Goal: Communication & Community: Answer question/provide support

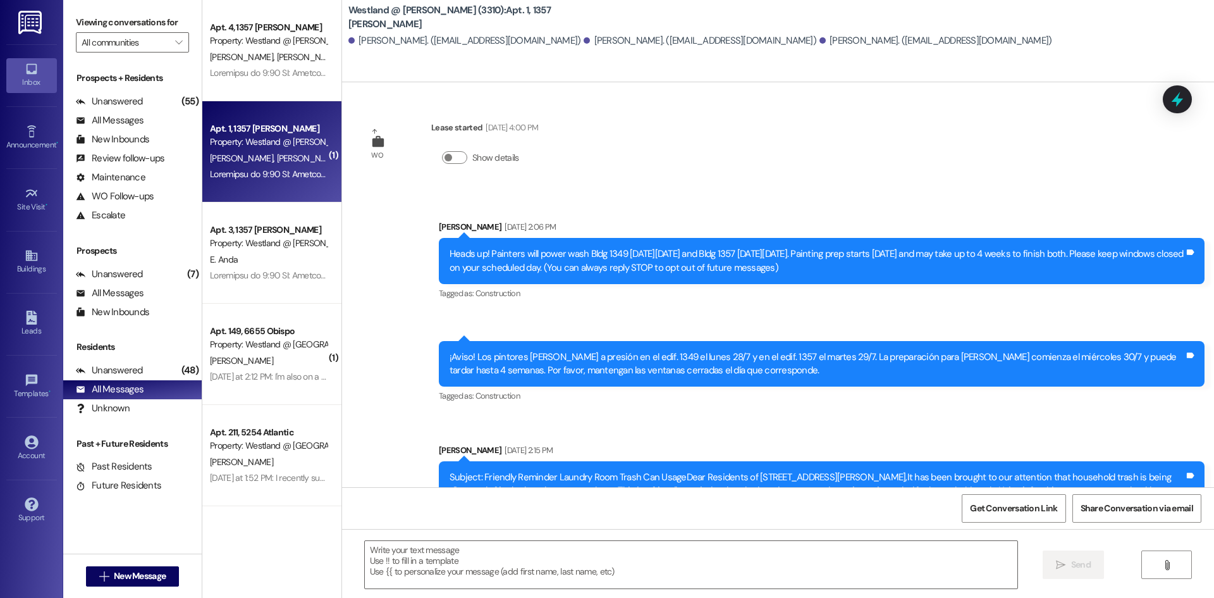
scroll to position [1568, 0]
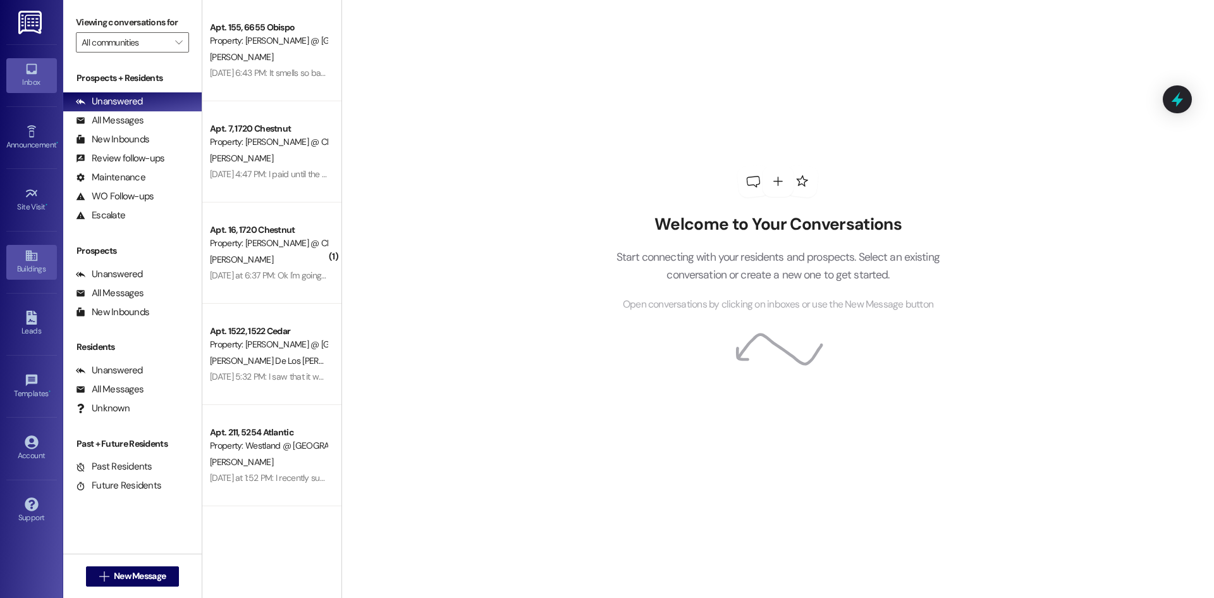
click at [29, 269] on div "Buildings" at bounding box center [31, 268] width 63 height 13
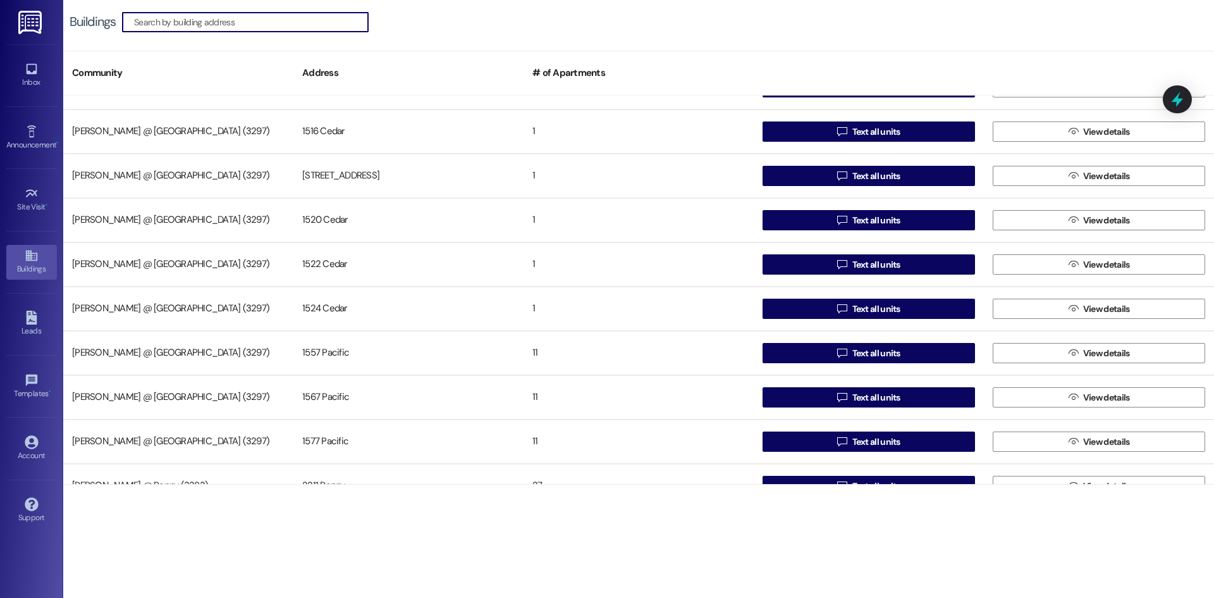
scroll to position [1471, 0]
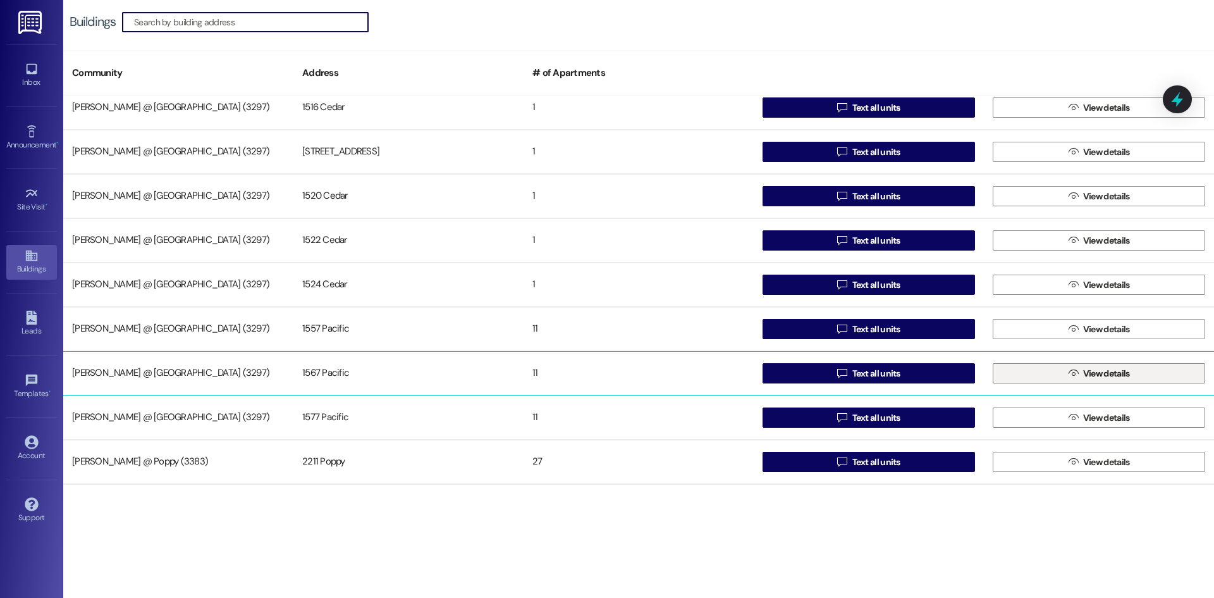
click at [1044, 363] on button " View details" at bounding box center [1099, 373] width 212 height 20
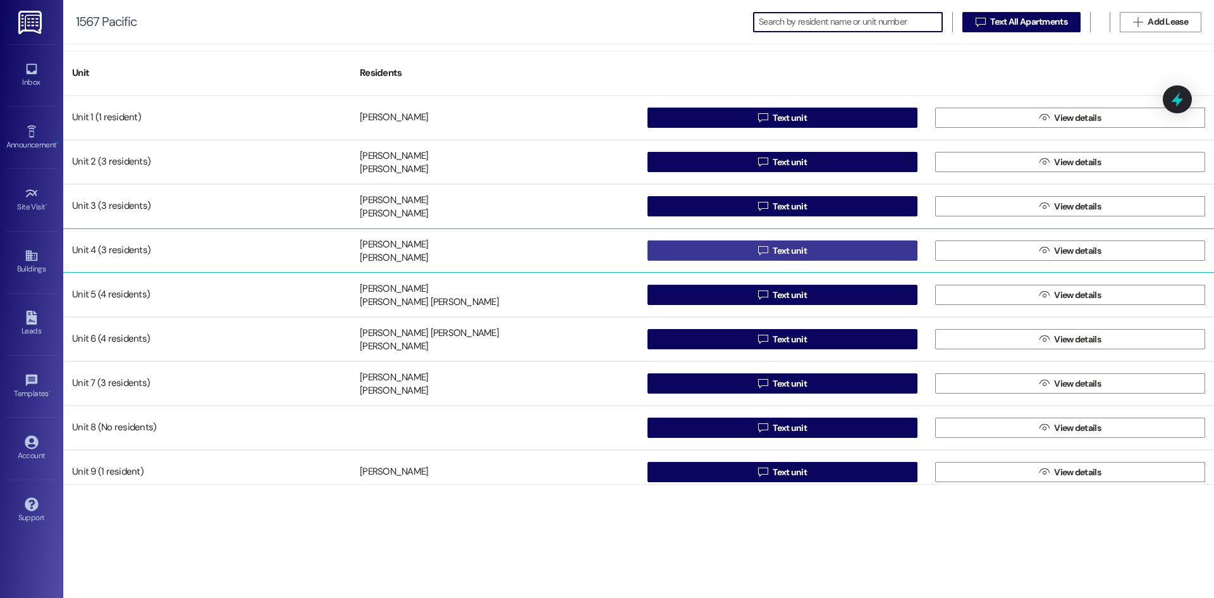
click at [742, 250] on button " Text unit" at bounding box center [783, 250] width 270 height 20
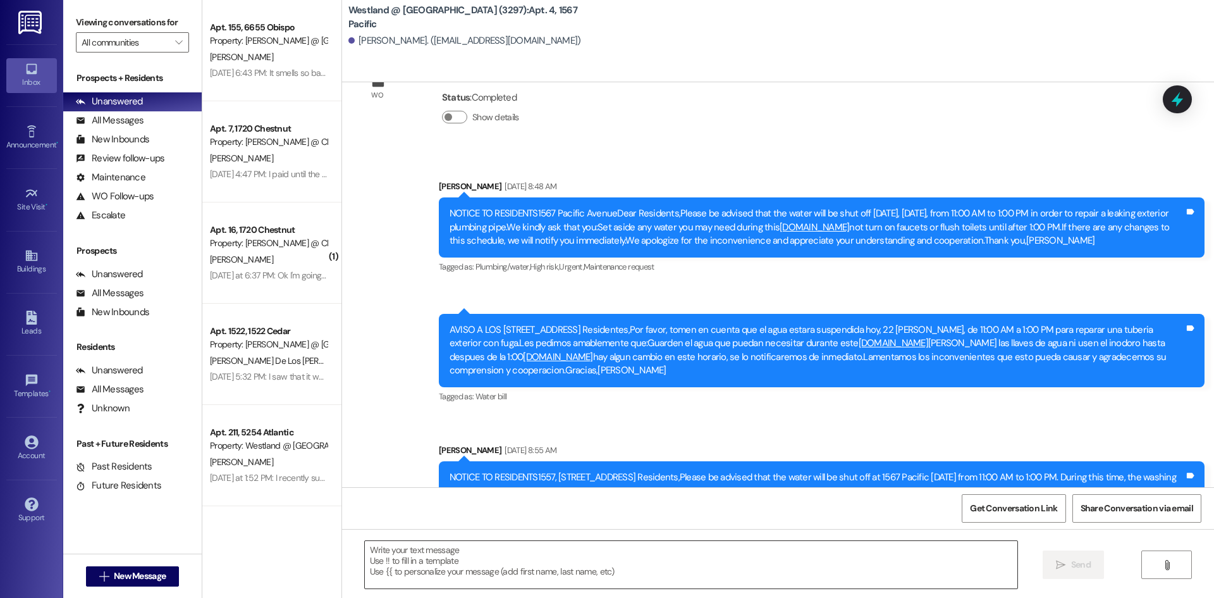
click at [603, 567] on textarea at bounding box center [691, 564] width 653 height 47
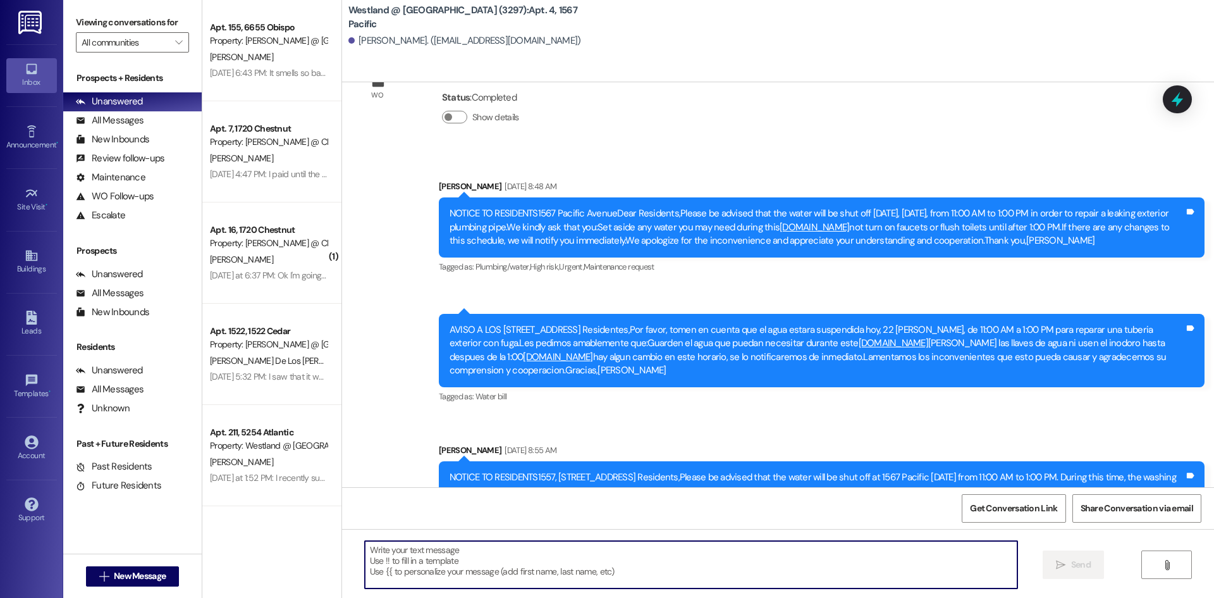
scroll to position [28090, 0]
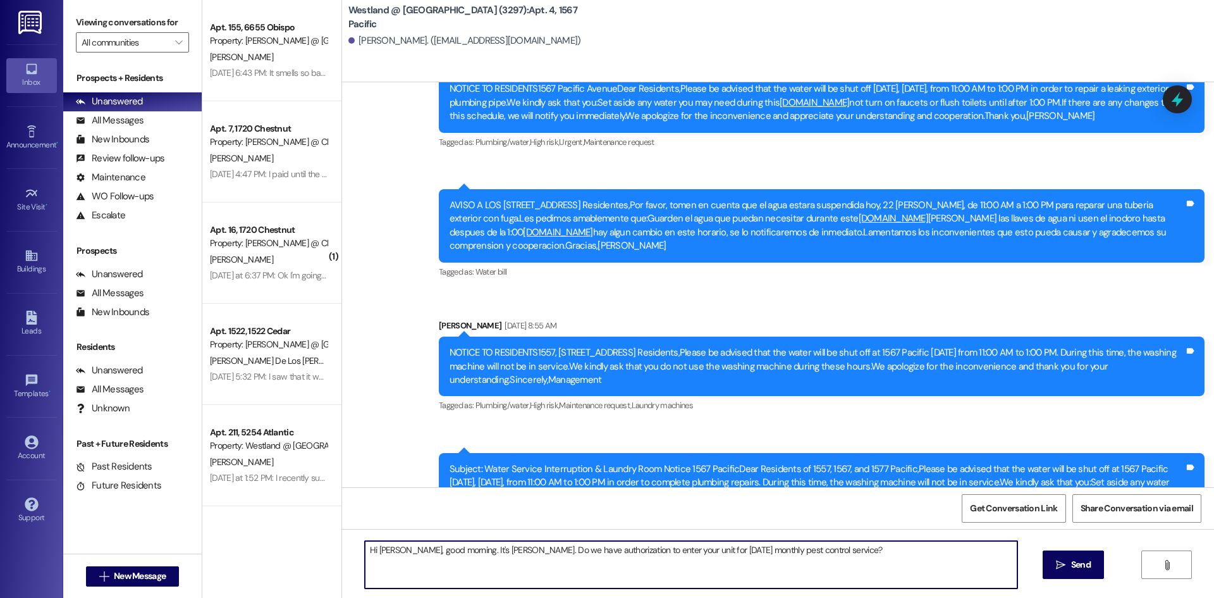
click at [661, 548] on textarea "Hi [PERSON_NAME], good morning. It's [PERSON_NAME]. Do we have authorization to…" at bounding box center [691, 564] width 653 height 47
click at [809, 575] on textarea "Hi [PERSON_NAME], good morning. It's [PERSON_NAME]. Do we have authorization to…" at bounding box center [691, 564] width 653 height 47
drag, startPoint x: 937, startPoint y: 559, endPoint x: 971, endPoint y: 548, distance: 35.2
click at [967, 549] on textarea "Hi [PERSON_NAME], good morning. It's [PERSON_NAME]. Do we have authorization to…" at bounding box center [691, 564] width 653 height 47
drag, startPoint x: 974, startPoint y: 541, endPoint x: 909, endPoint y: 566, distance: 69.6
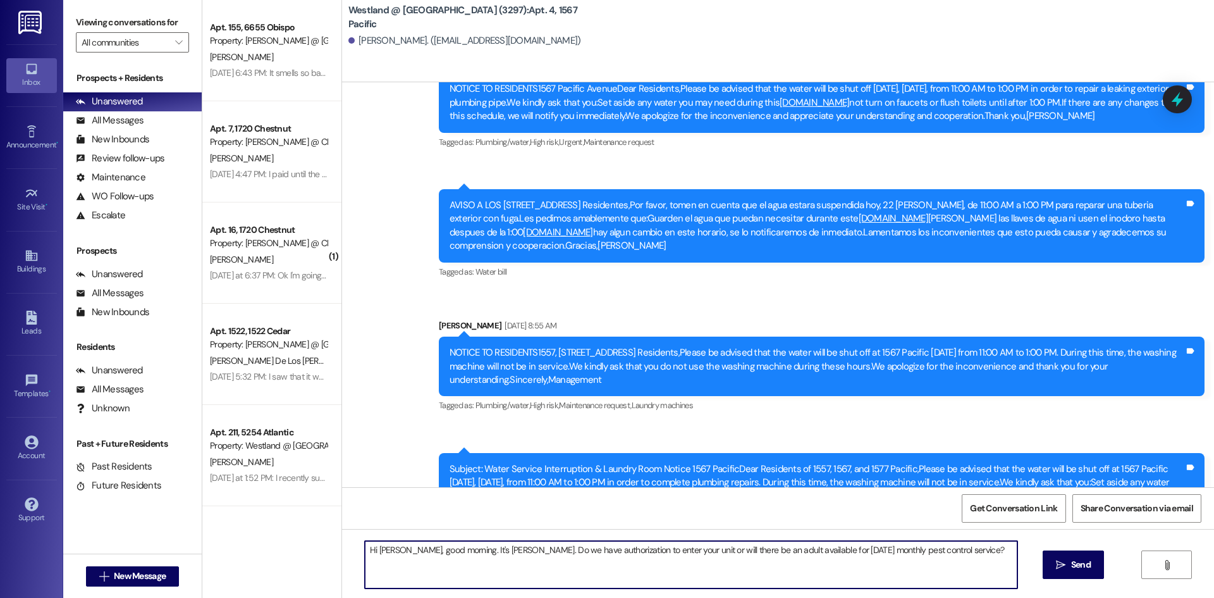
click at [974, 542] on textarea "Hi [PERSON_NAME], good morning. It's [PERSON_NAME]. Do we have authorization to…" at bounding box center [691, 564] width 653 height 47
drag, startPoint x: 675, startPoint y: 557, endPoint x: 974, endPoint y: 573, distance: 300.1
click at [675, 558] on textarea "Hi [PERSON_NAME], good morning. It's [PERSON_NAME]. Do we have authorization to…" at bounding box center [691, 564] width 653 height 47
click at [984, 562] on textarea "Hi [PERSON_NAME], good morning. It's [PERSON_NAME]. Do we have authorization to…" at bounding box center [691, 564] width 653 height 47
type textarea "Hi [PERSON_NAME], good morning. It's [PERSON_NAME]. Do we have authorization to…"
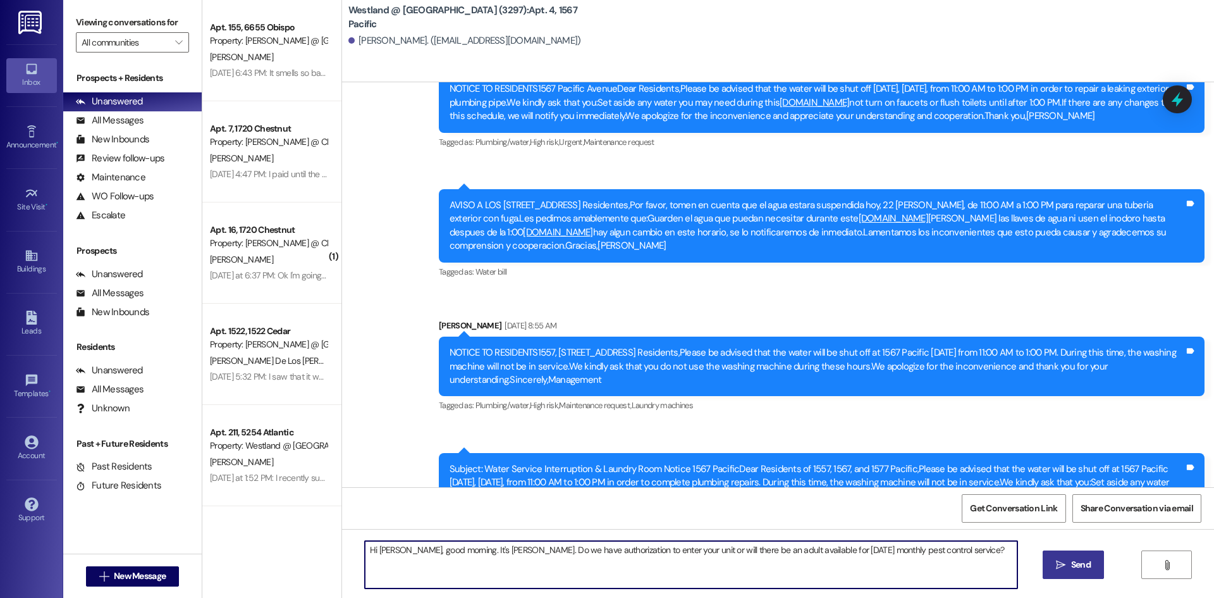
click at [1074, 560] on span "Send" at bounding box center [1081, 564] width 20 height 13
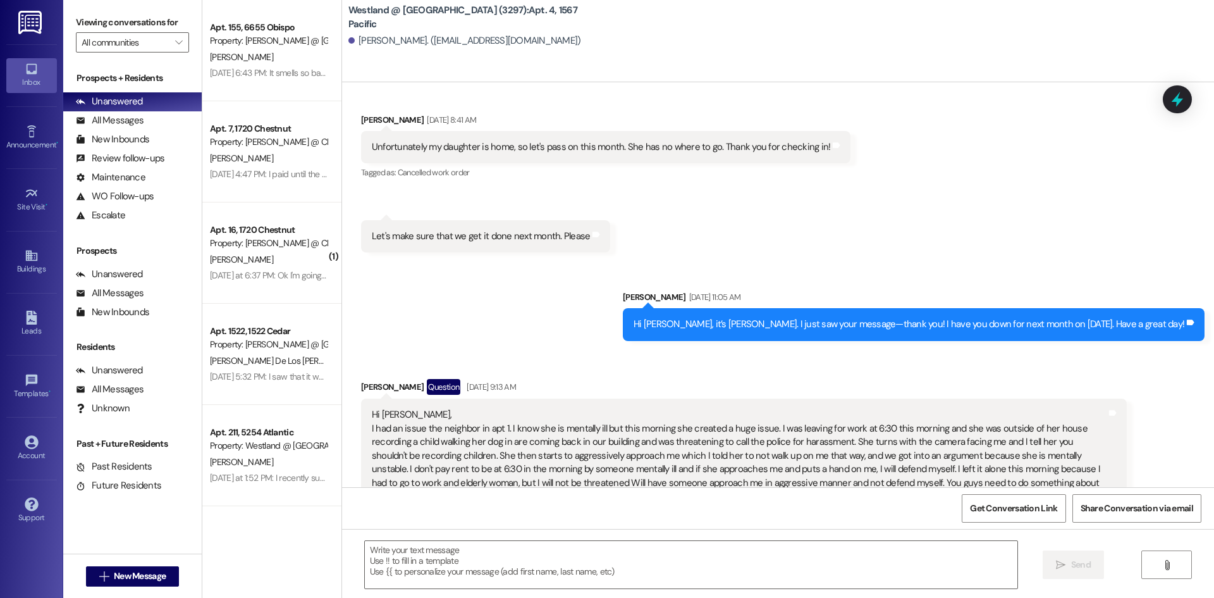
scroll to position [26197, 0]
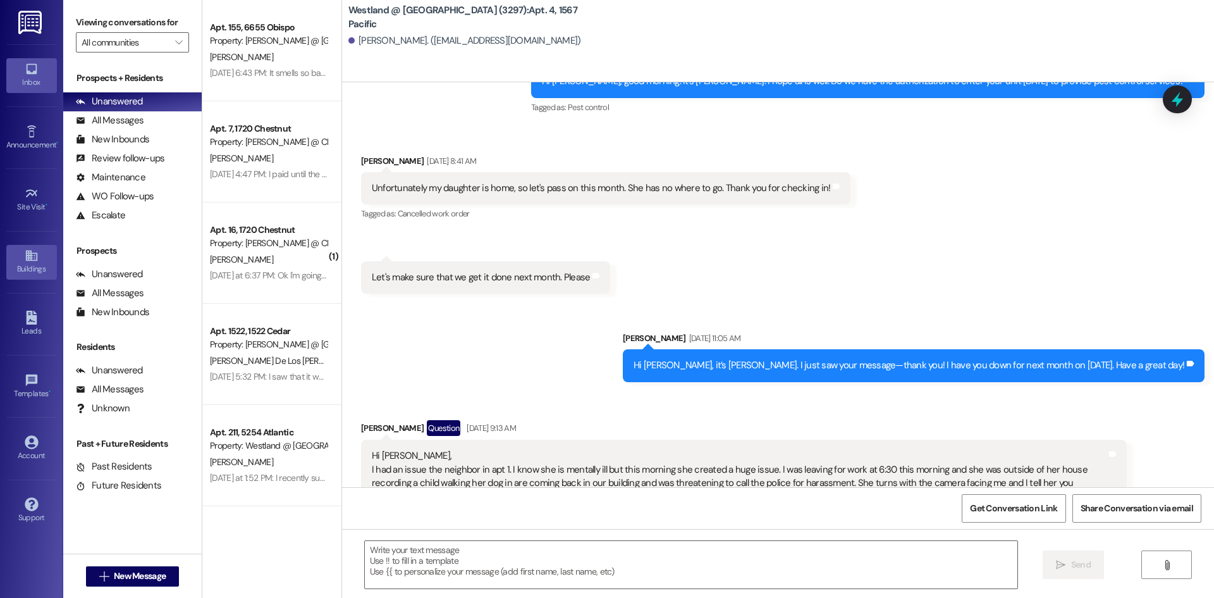
click at [18, 266] on div "Buildings" at bounding box center [31, 268] width 63 height 13
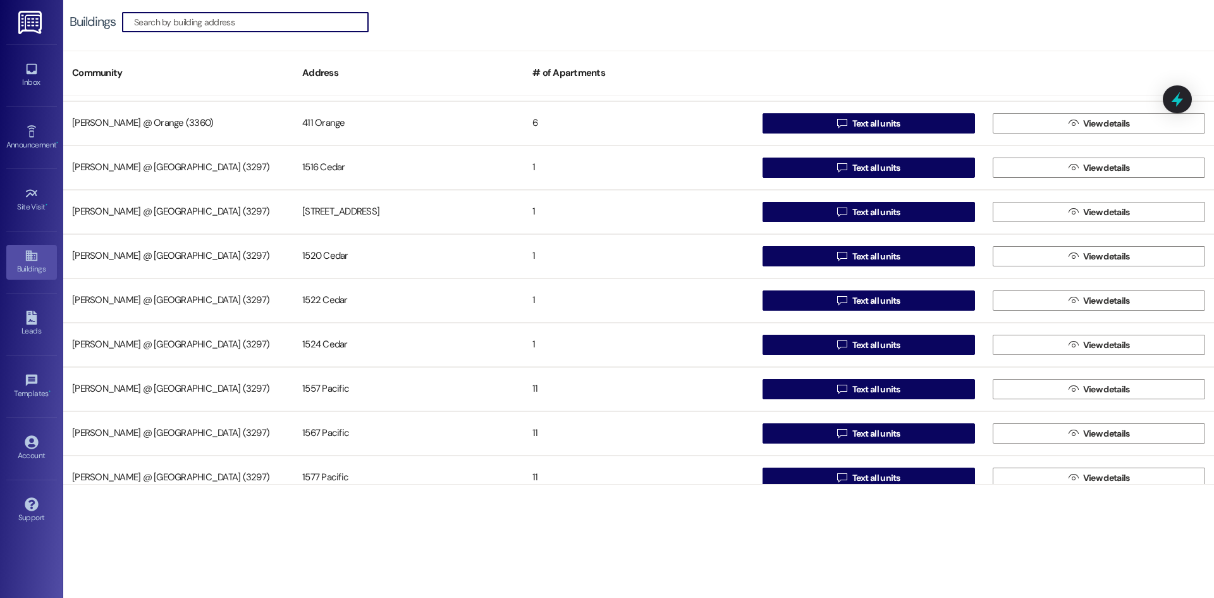
scroll to position [1471, 0]
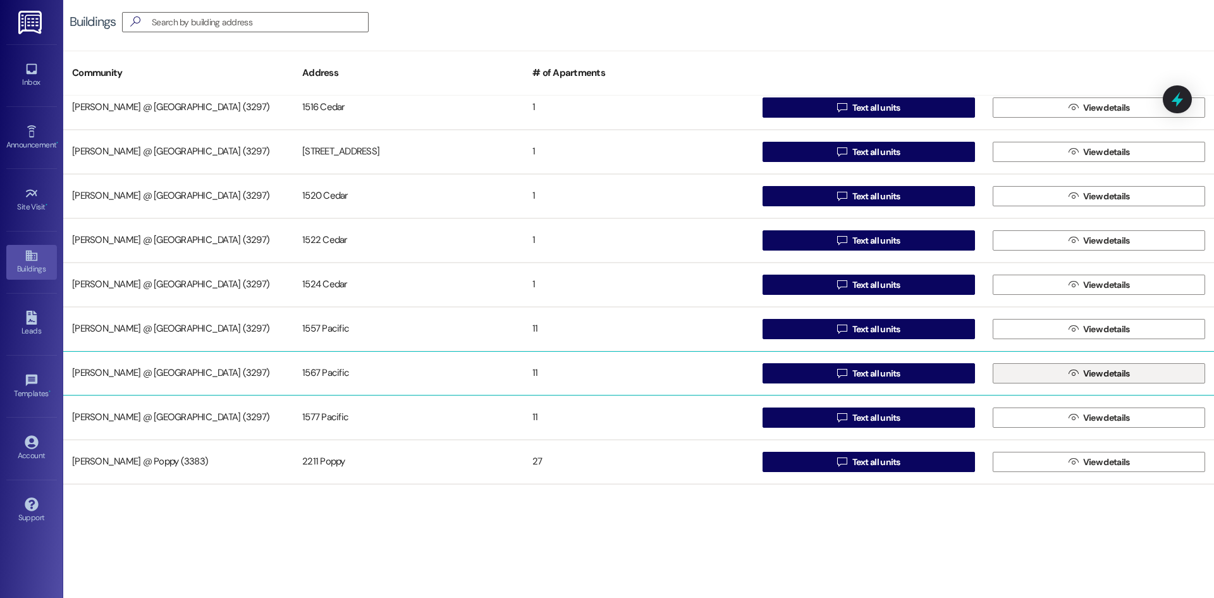
click at [1092, 369] on span "View details" at bounding box center [1106, 373] width 47 height 13
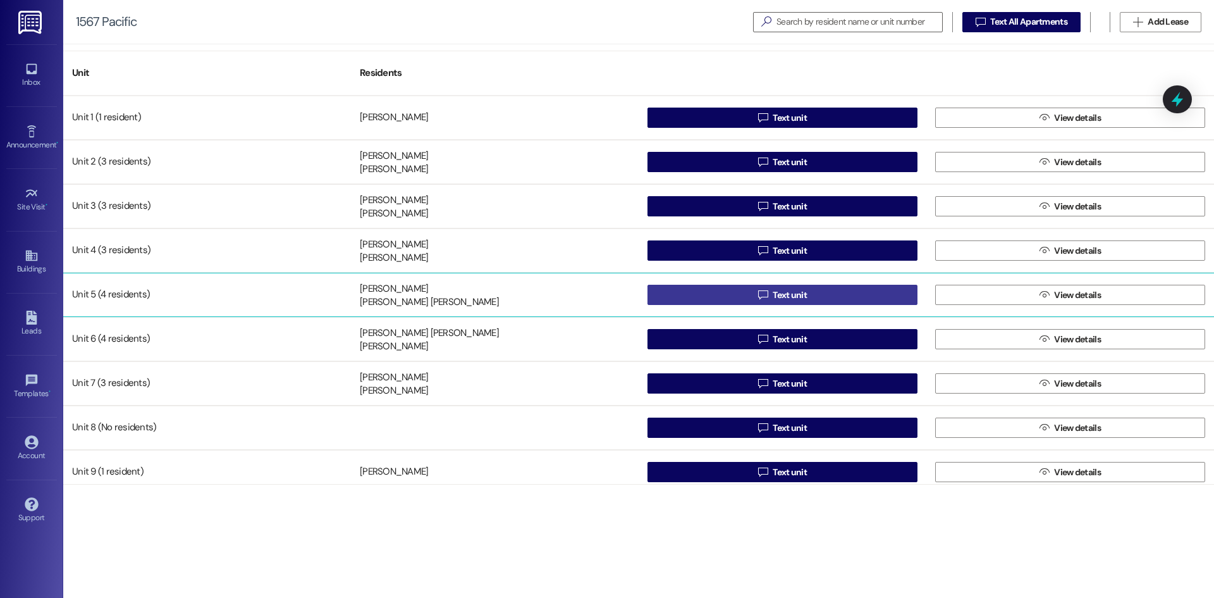
click at [720, 292] on button " Text unit" at bounding box center [783, 295] width 270 height 20
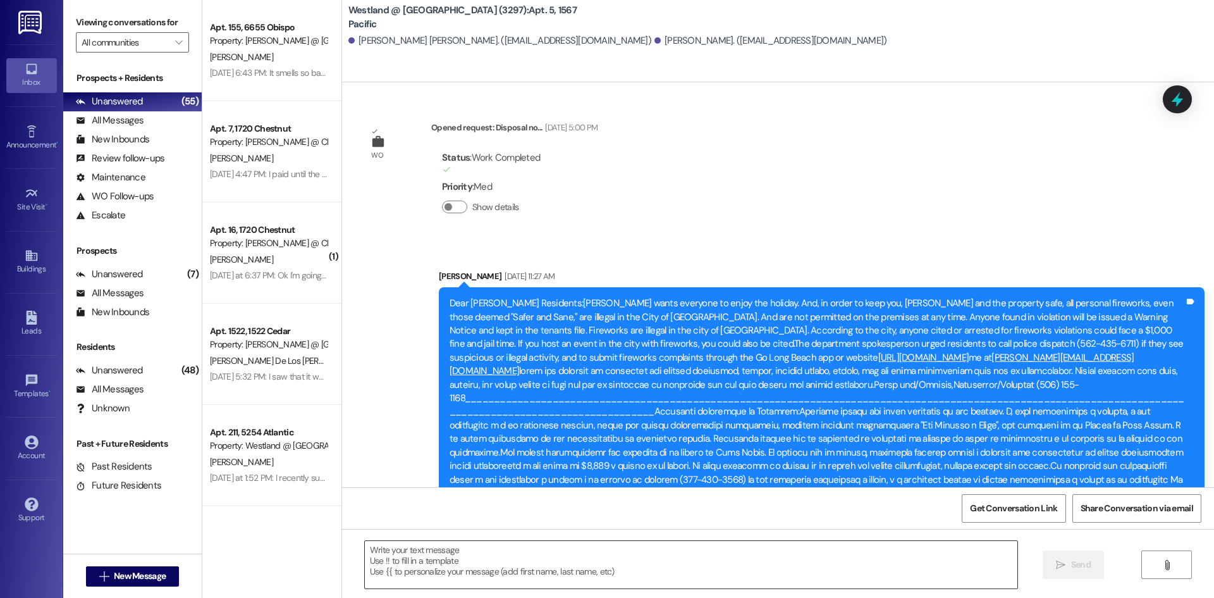
scroll to position [20532, 0]
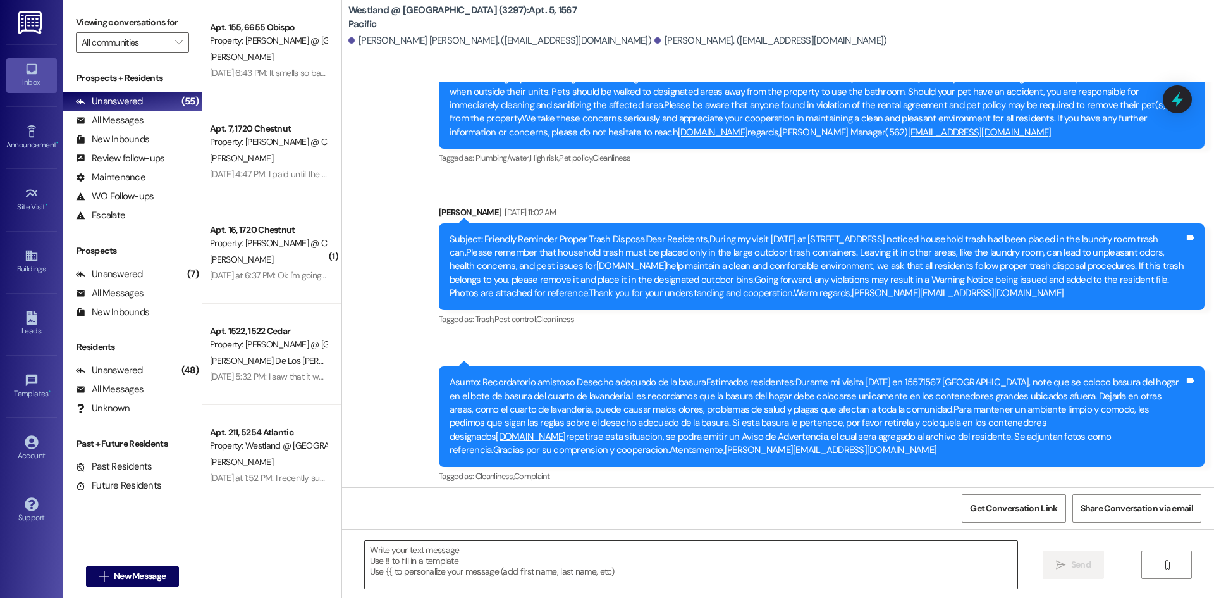
click at [500, 578] on textarea at bounding box center [691, 564] width 653 height 47
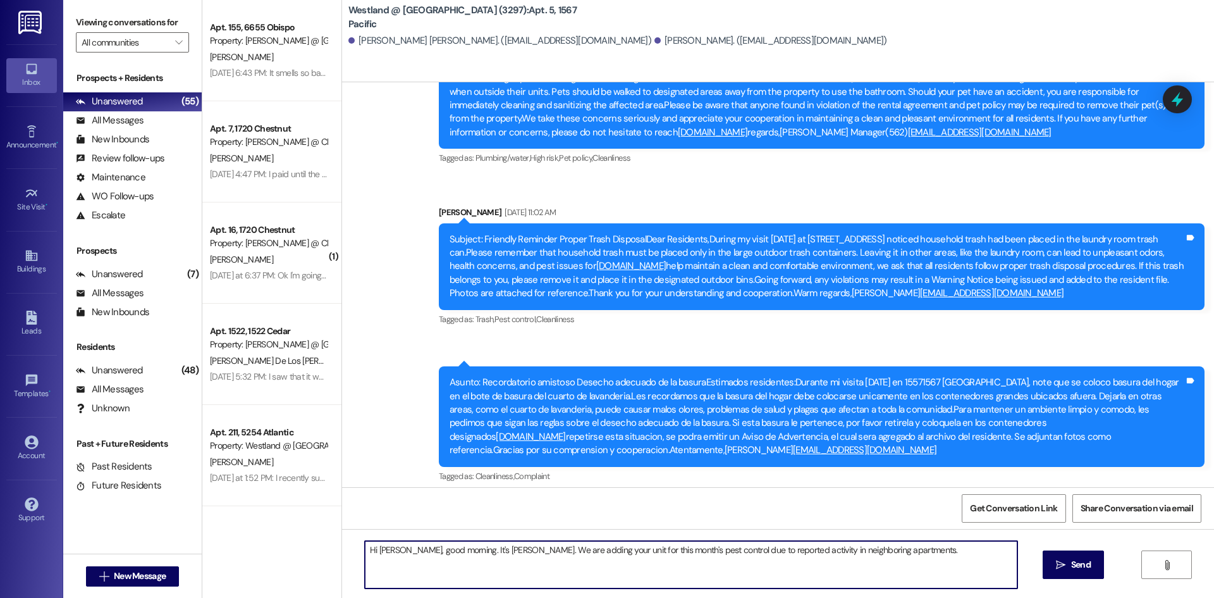
drag, startPoint x: 586, startPoint y: 551, endPoint x: 592, endPoint y: 566, distance: 16.7
click at [586, 551] on textarea "Hi [PERSON_NAME], good morning. It's [PERSON_NAME]. We are adding your unit for…" at bounding box center [691, 564] width 653 height 47
type textarea "Hi [PERSON_NAME], good morning. It's [PERSON_NAME]. We are adding your unit as …"
drag, startPoint x: 599, startPoint y: 591, endPoint x: 593, endPoint y: 584, distance: 9.9
click at [593, 584] on div "Hi [PERSON_NAME], good morning. It's [PERSON_NAME]. We are adding your unit as …" at bounding box center [778, 576] width 872 height 95
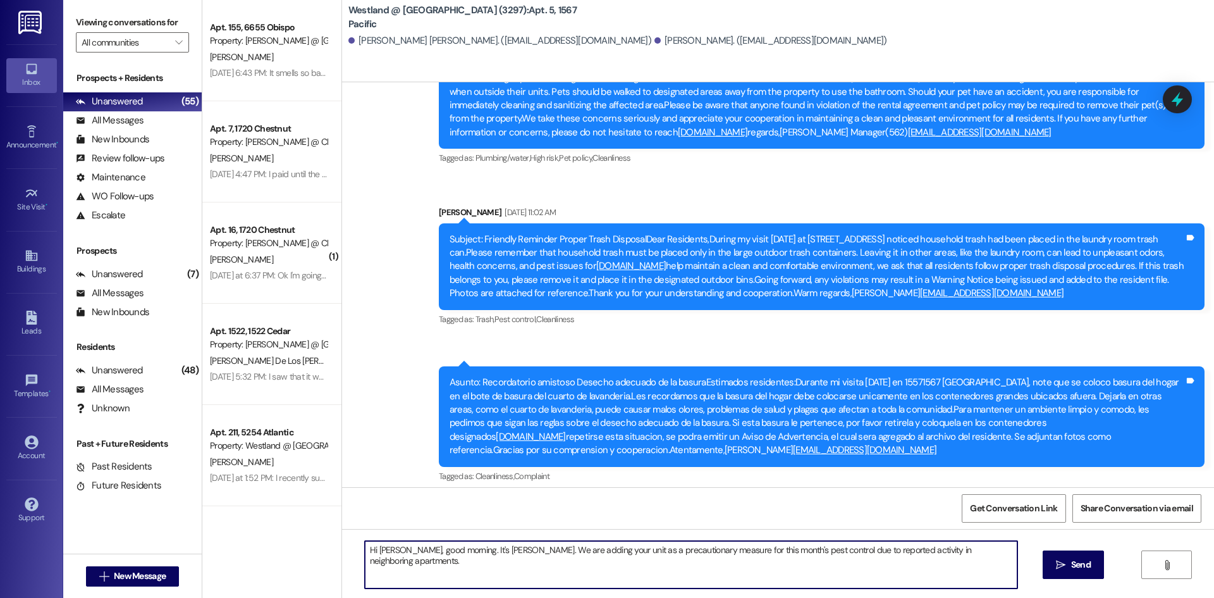
drag, startPoint x: 988, startPoint y: 554, endPoint x: 362, endPoint y: 553, distance: 625.4
click at [334, 555] on div "Apt. 155, 6655 Obispo Property: [GEOGRAPHIC_DATA] @ [GEOGRAPHIC_DATA] (3388) [P…" at bounding box center [708, 299] width 1012 height 598
click at [1069, 570] on span "Send" at bounding box center [1081, 564] width 25 height 13
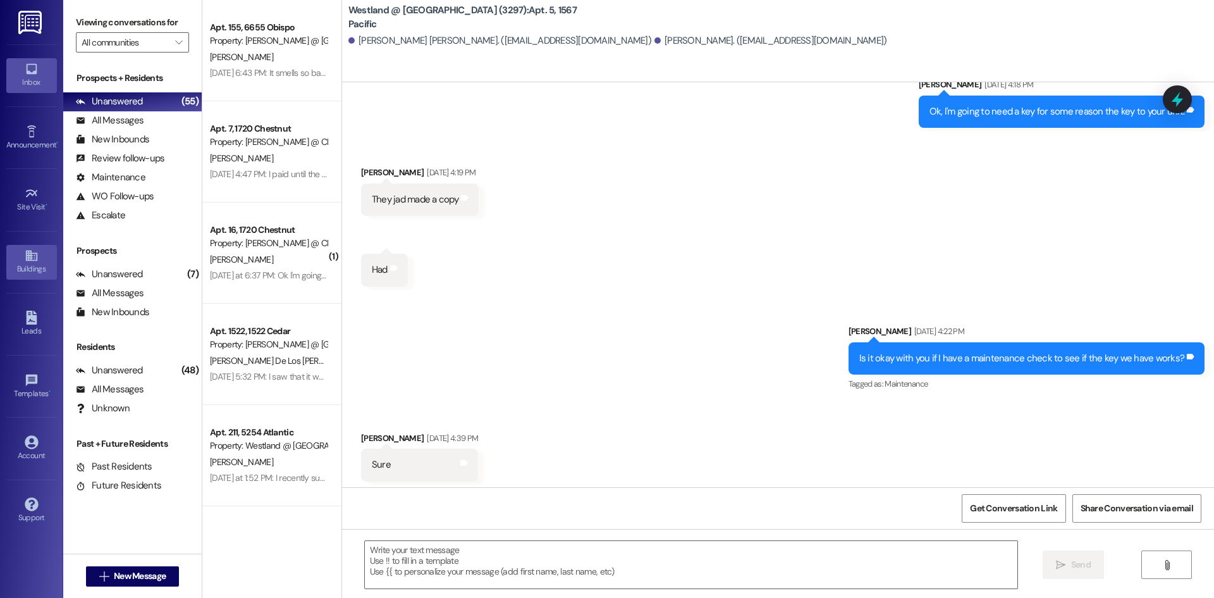
scroll to position [18685, 0]
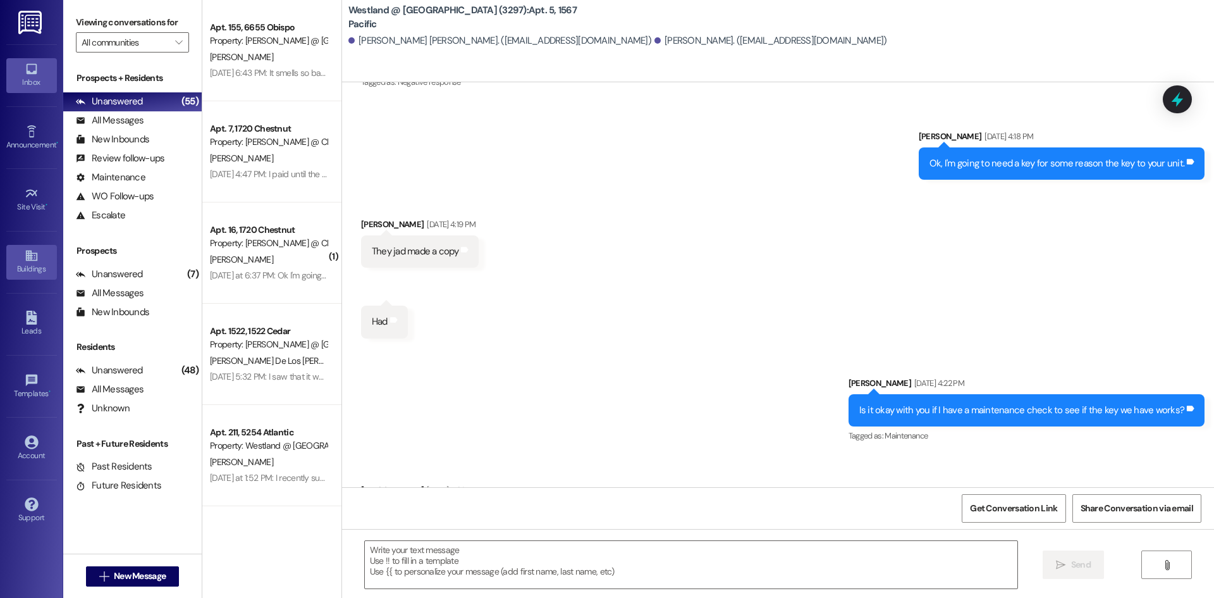
click at [32, 265] on div "Buildings" at bounding box center [31, 268] width 63 height 13
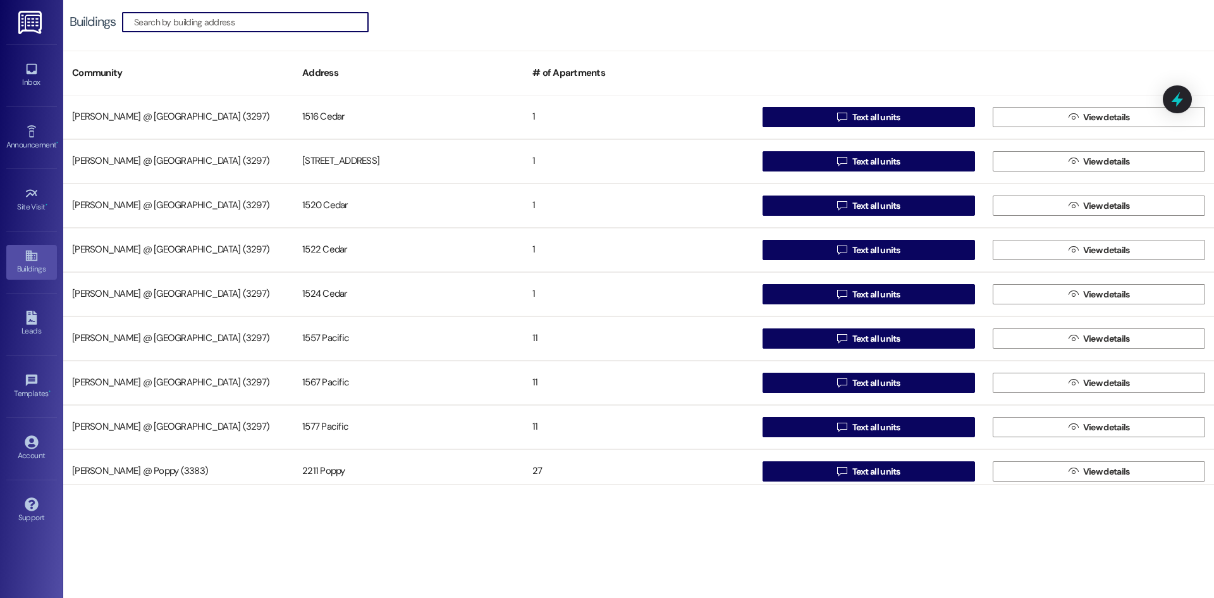
scroll to position [1471, 0]
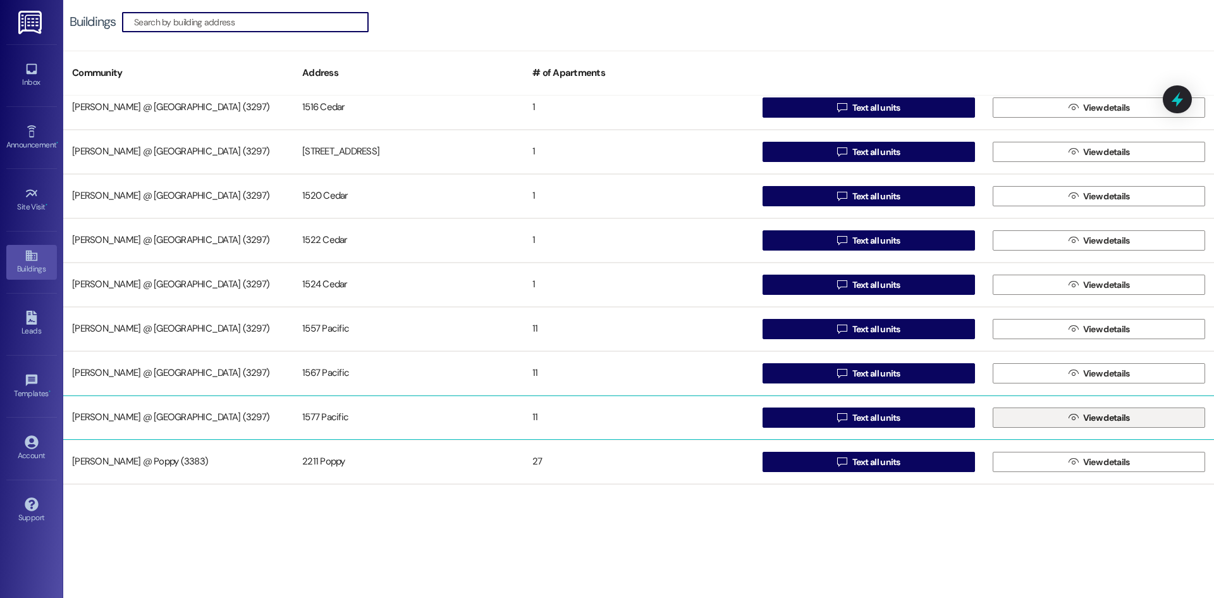
click at [1066, 422] on span " View details" at bounding box center [1099, 417] width 66 height 19
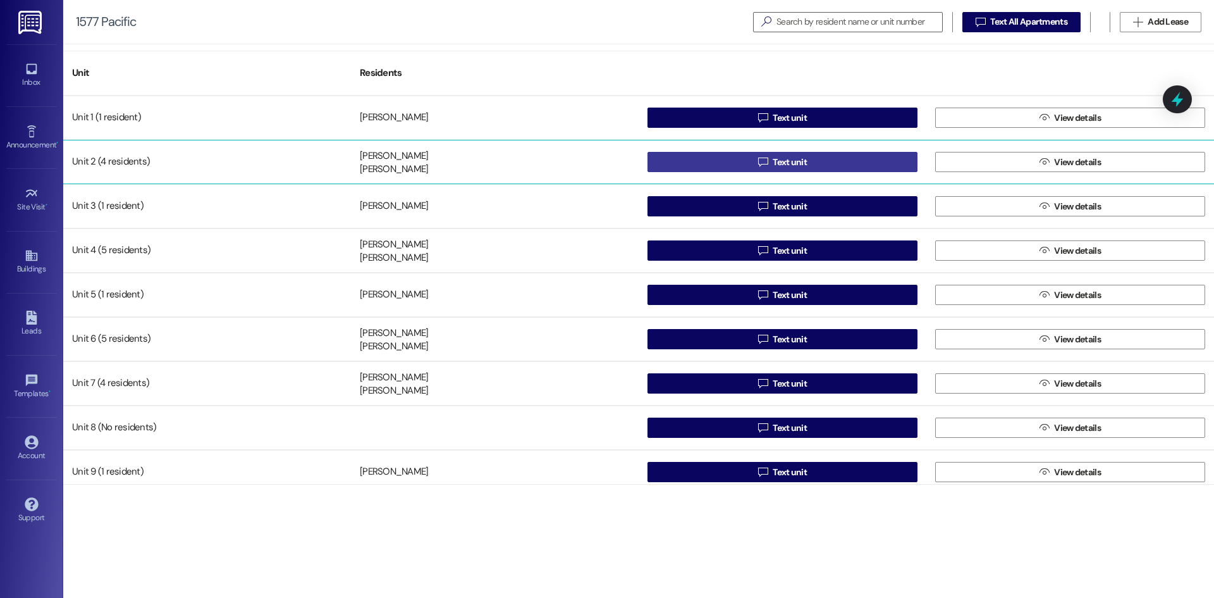
click at [749, 167] on button " Text unit" at bounding box center [783, 162] width 270 height 20
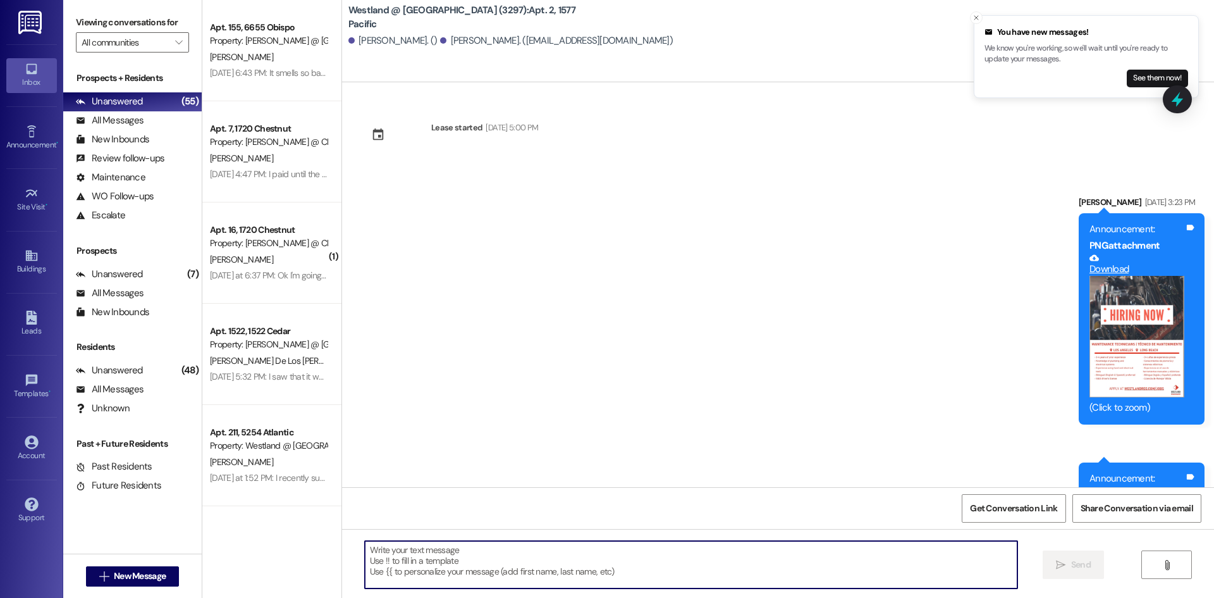
scroll to position [34217, 0]
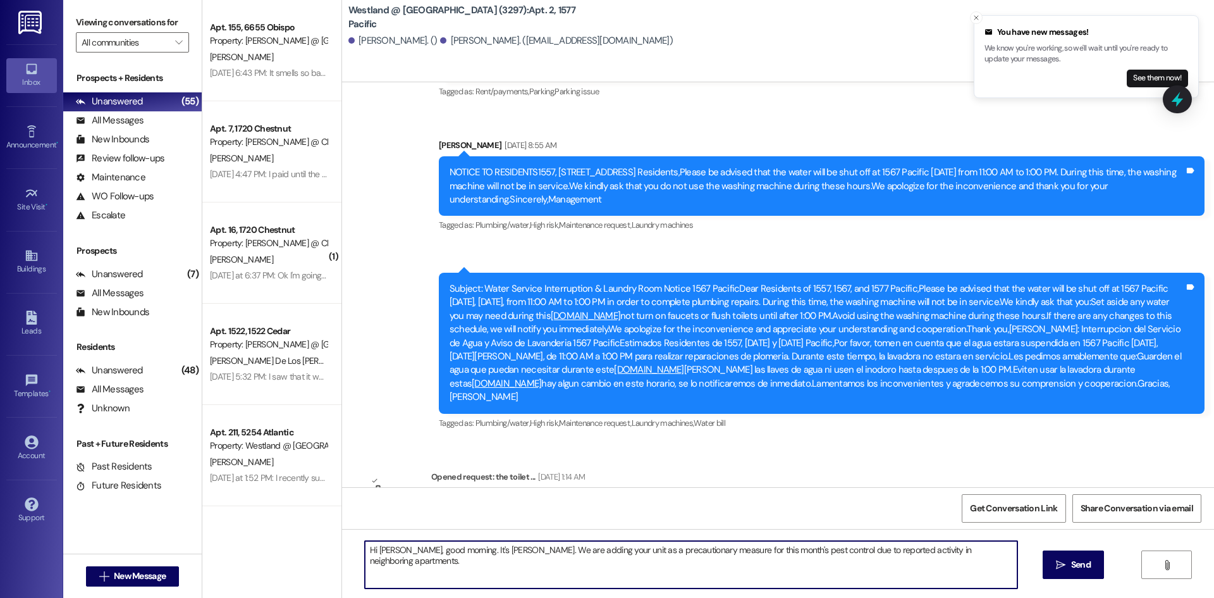
click at [398, 555] on textarea "Hi [PERSON_NAME], good morning. It's [PERSON_NAME]. We are adding your unit as …" at bounding box center [691, 564] width 653 height 47
type textarea "Hi [PERSON_NAME], good morning. It's [PERSON_NAME]. We are adding your unit as …"
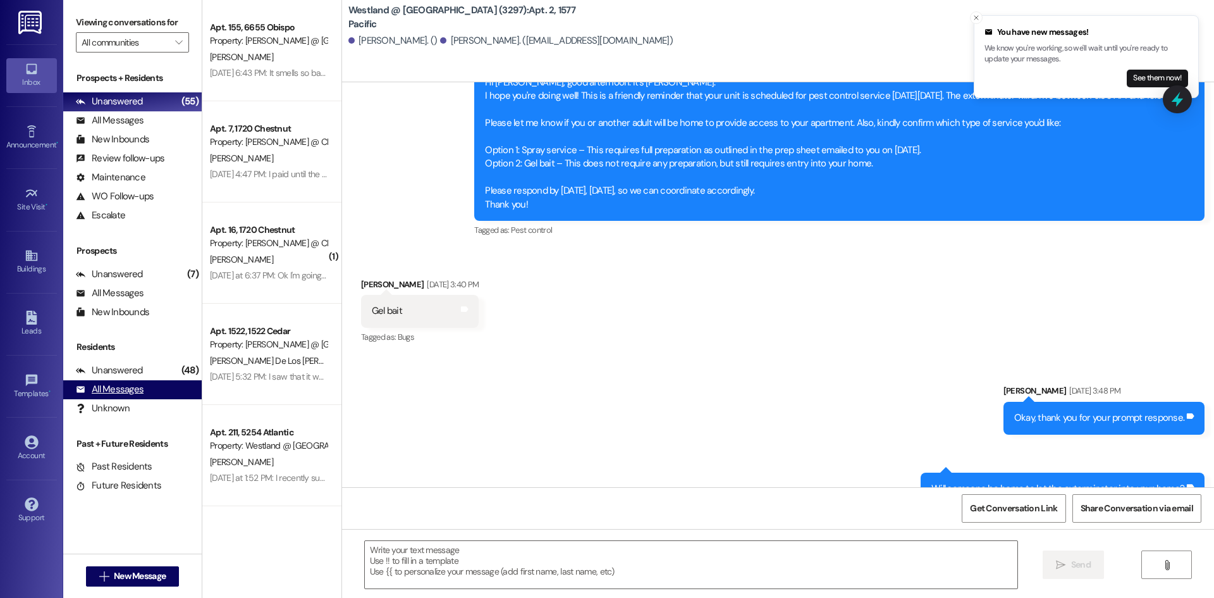
scroll to position [31991, 0]
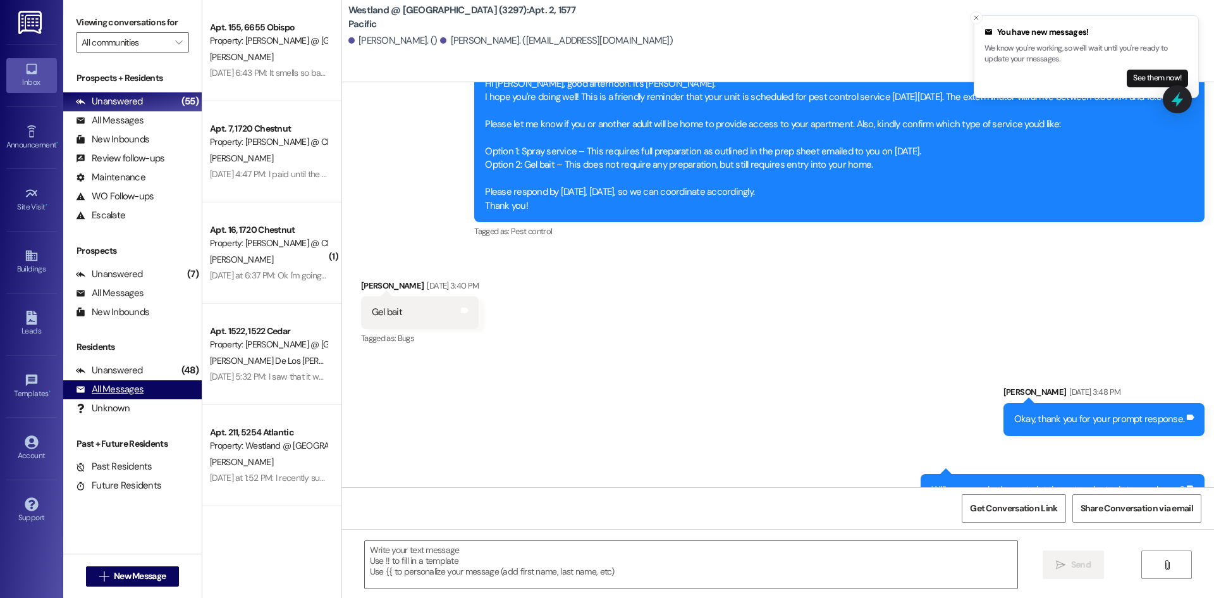
click at [120, 387] on div "All Messages" at bounding box center [110, 389] width 68 height 13
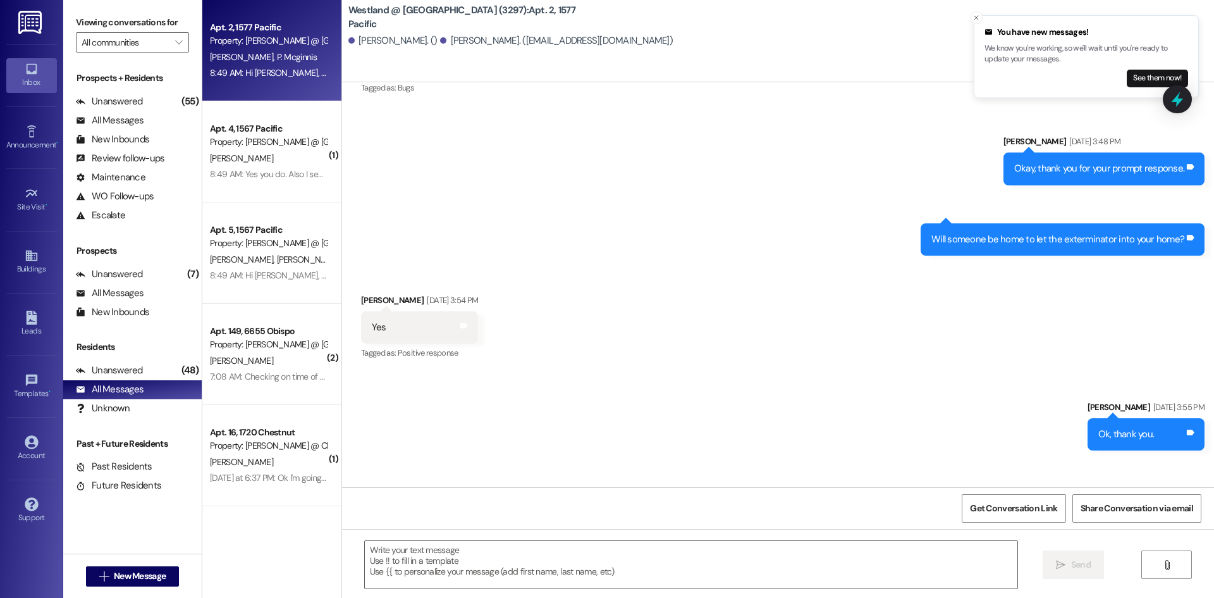
scroll to position [34324, 0]
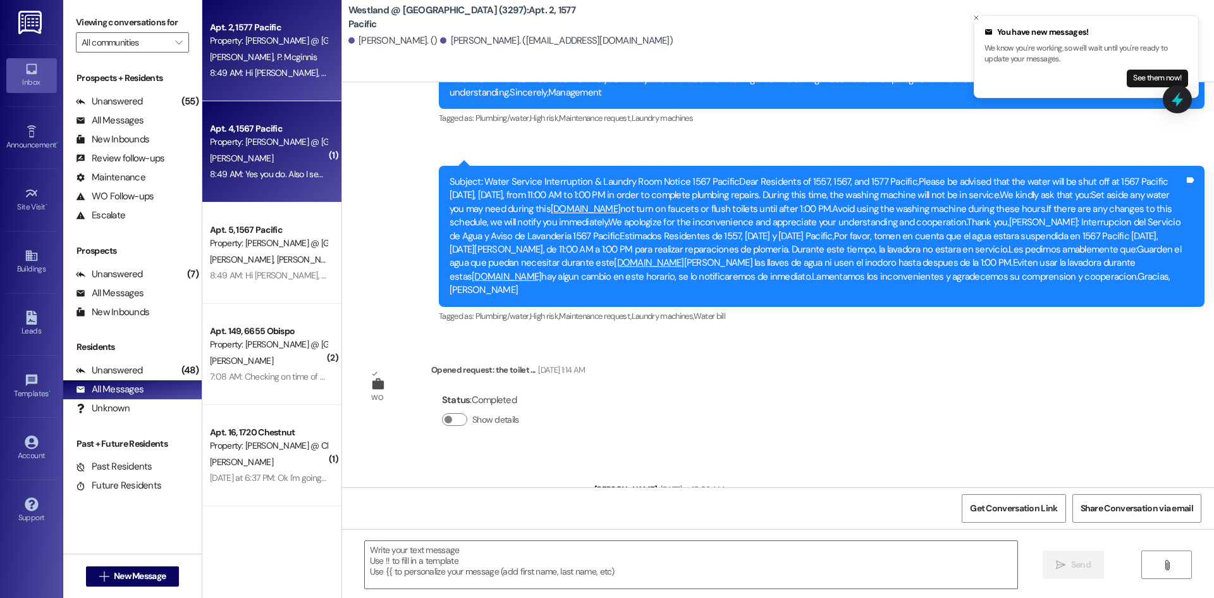
click at [244, 161] on span "[PERSON_NAME]" at bounding box center [241, 157] width 63 height 11
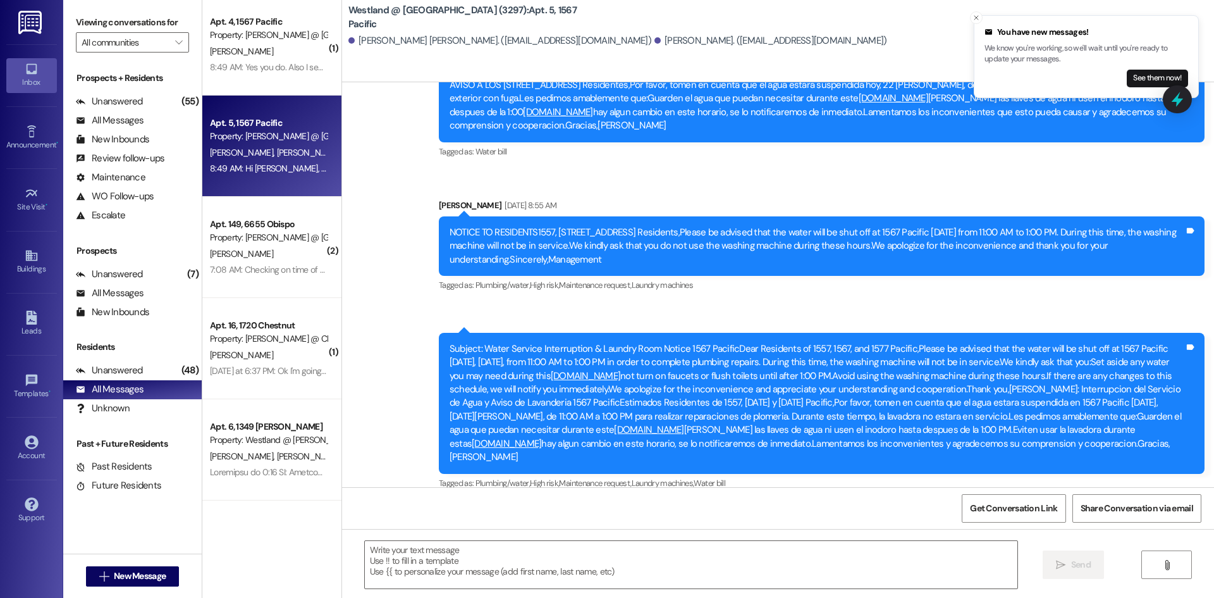
scroll to position [137, 0]
